Goal: Task Accomplishment & Management: Manage account settings

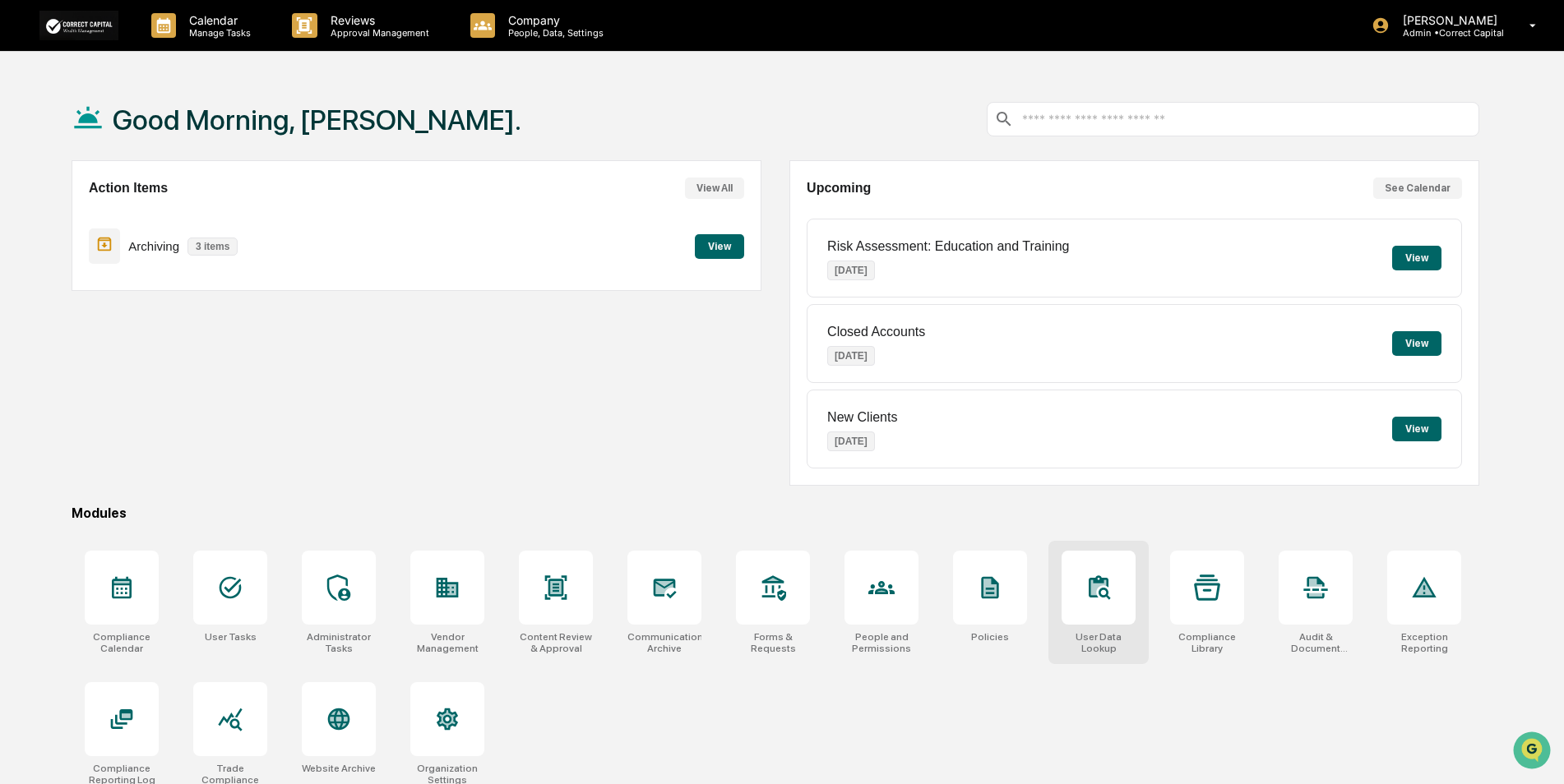
click at [1095, 616] on div at bounding box center [1099, 588] width 74 height 74
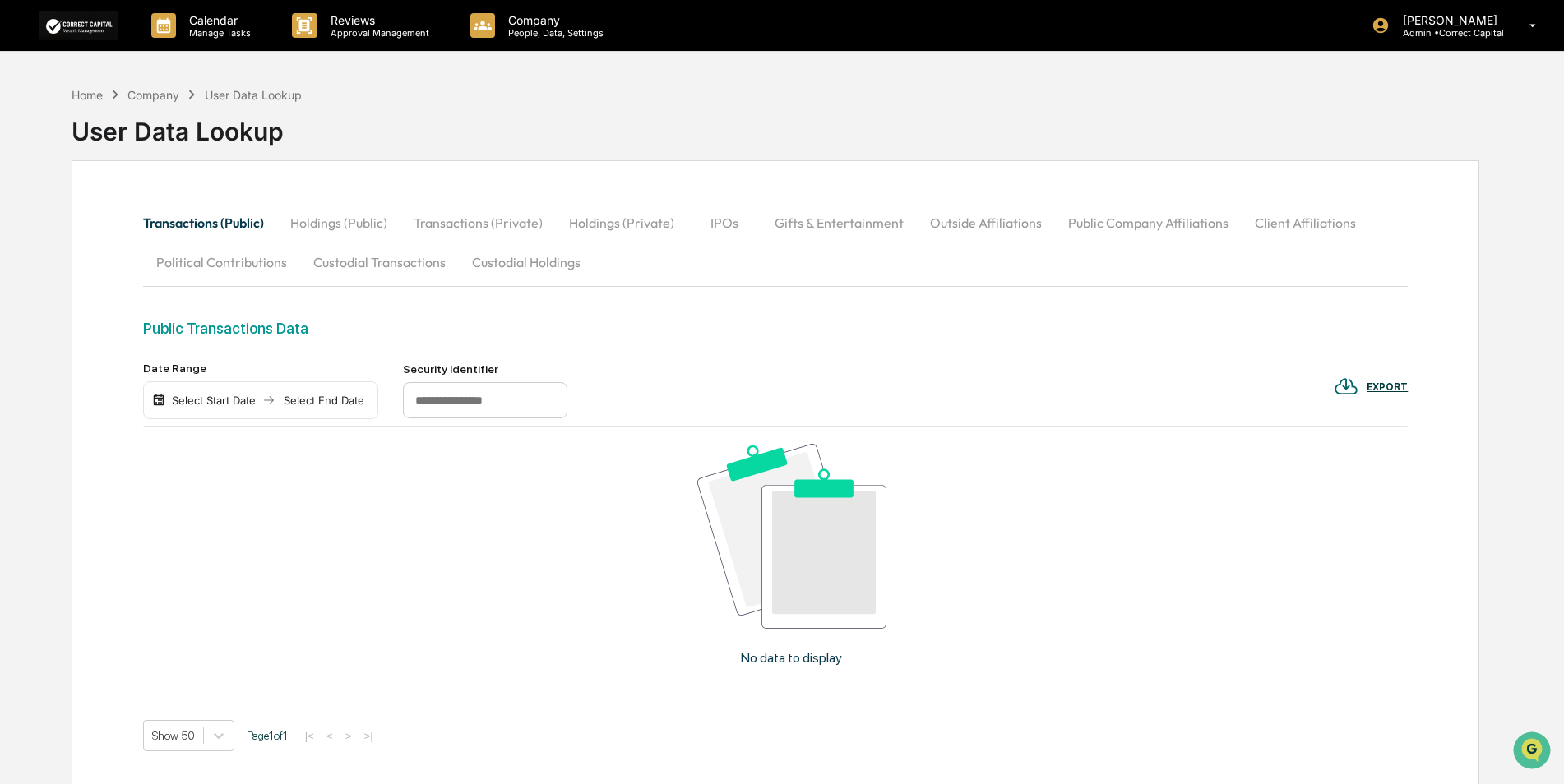
click at [403, 258] on button "Custodial Transactions" at bounding box center [379, 262] width 159 height 40
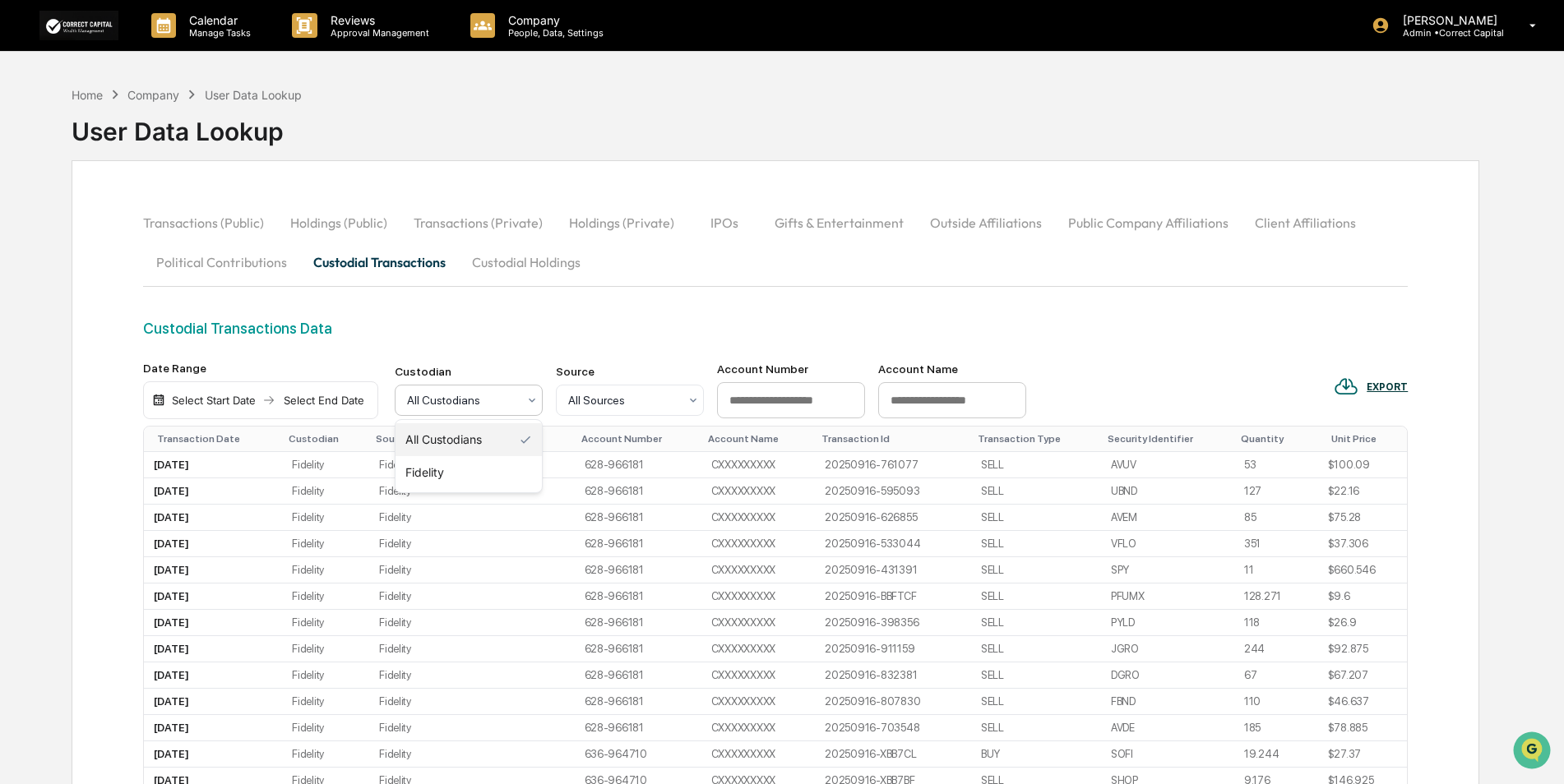
click at [459, 405] on div at bounding box center [463, 400] width 110 height 16
click at [79, 93] on div "Home" at bounding box center [87, 94] width 32 height 14
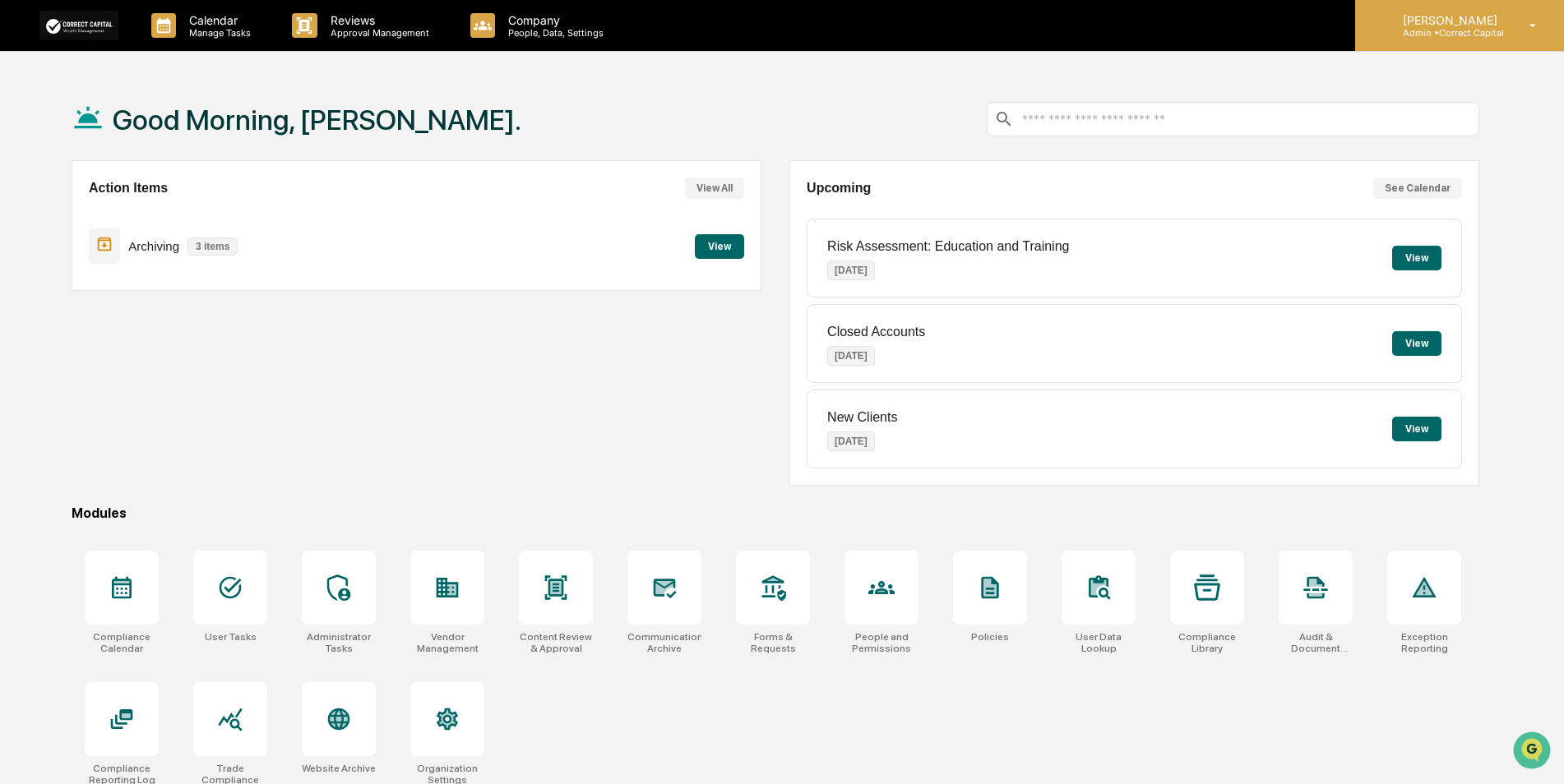
click at [1468, 28] on p "Admin • Correct Capital" at bounding box center [1447, 33] width 116 height 12
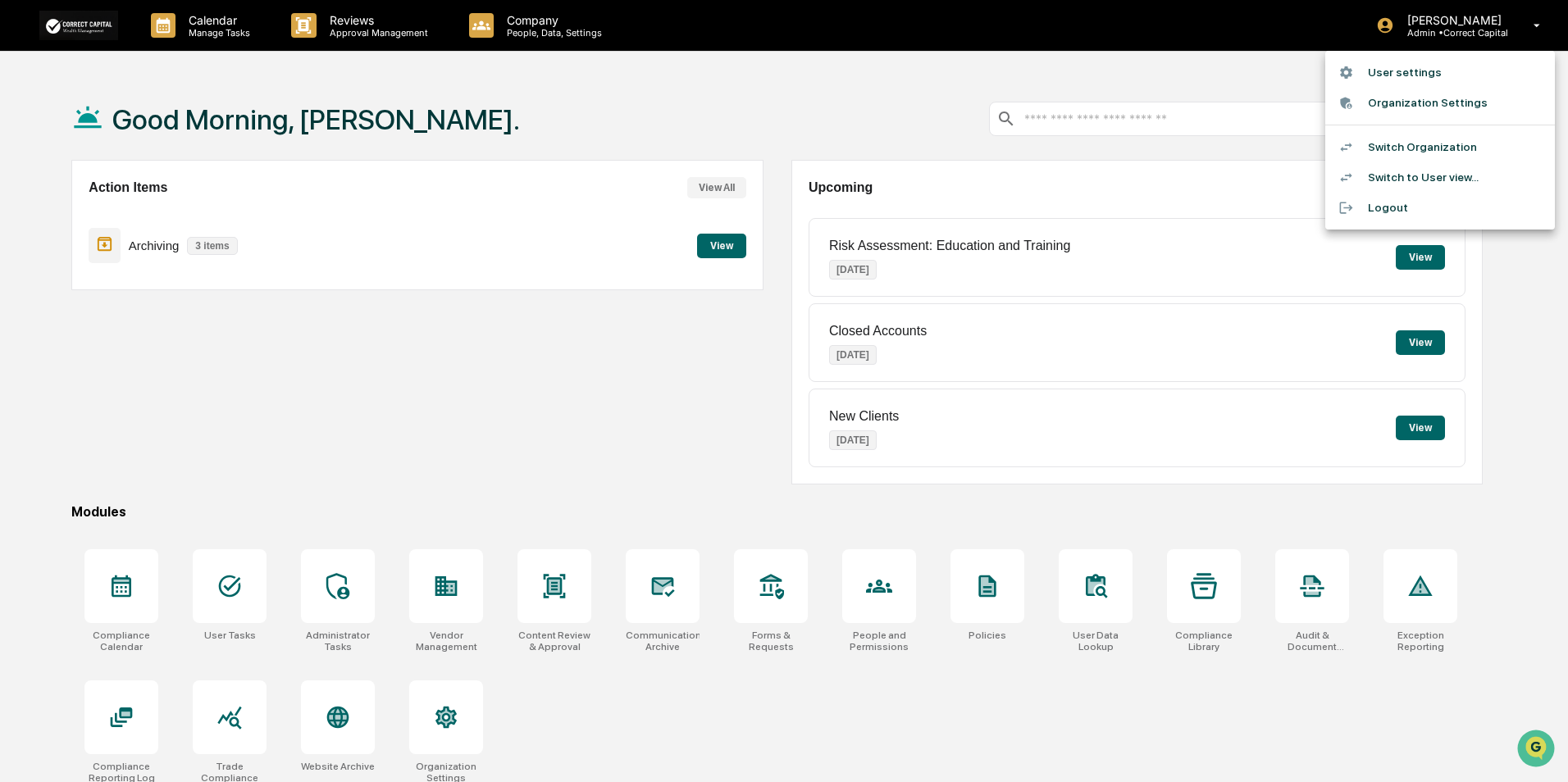
click at [1438, 146] on li "Switch Organization" at bounding box center [1440, 148] width 230 height 31
